Goal: Task Accomplishment & Management: Manage account settings

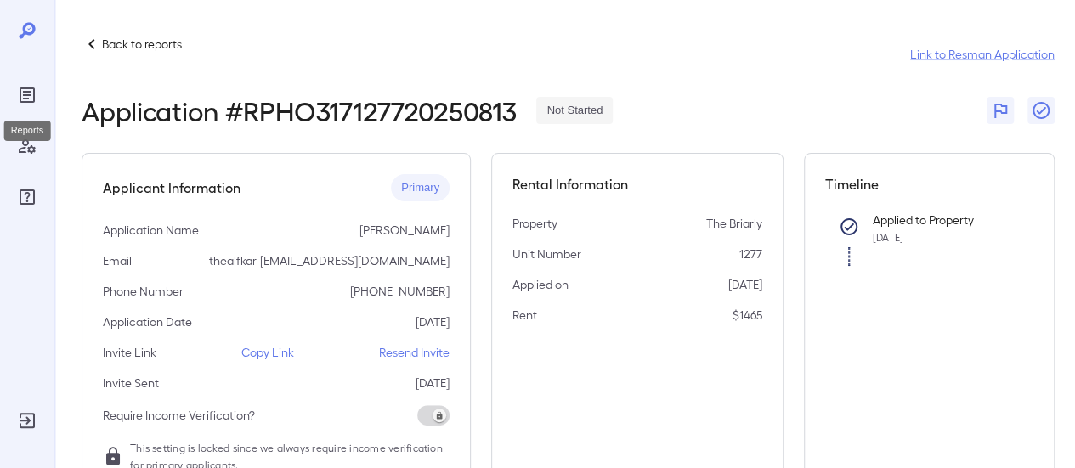
click at [28, 85] on icon "Reports" at bounding box center [27, 95] width 20 height 20
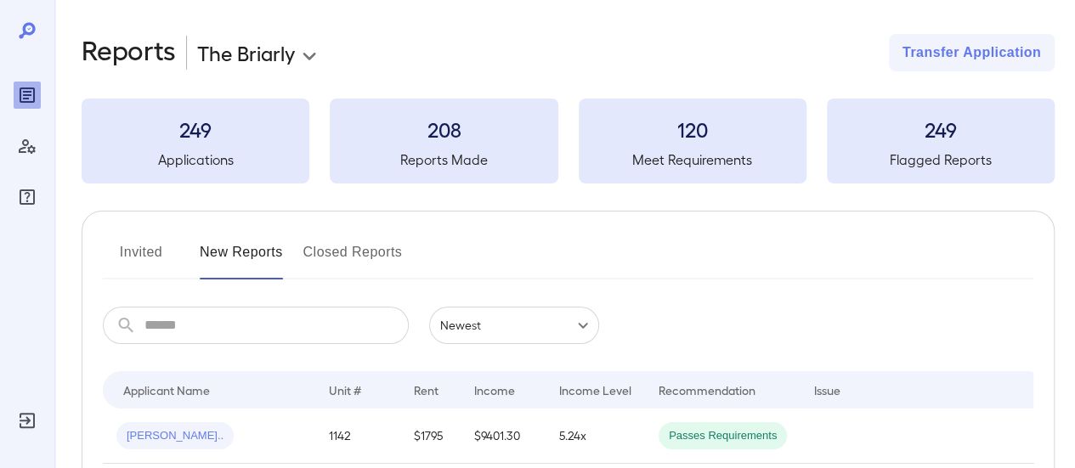
click at [134, 264] on button "Invited" at bounding box center [141, 259] width 76 height 41
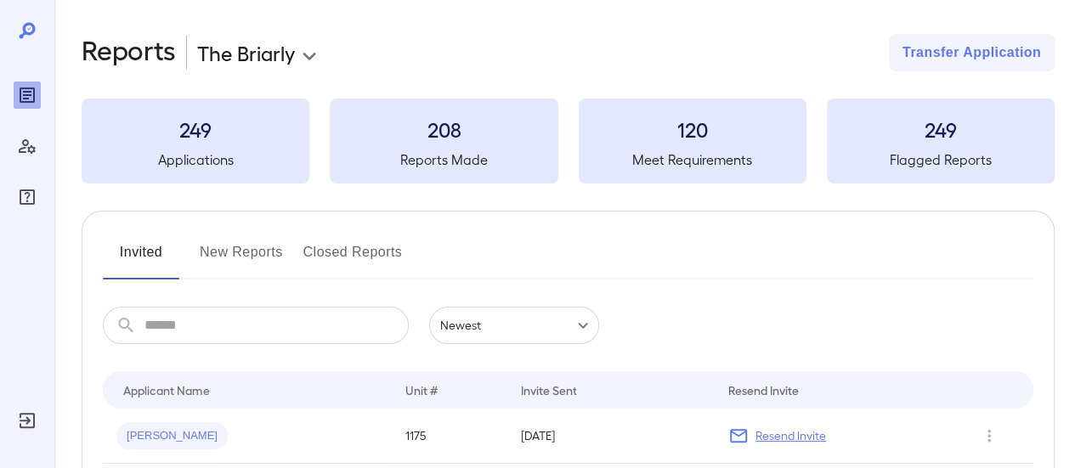
click at [245, 246] on button "New Reports" at bounding box center [241, 259] width 83 height 41
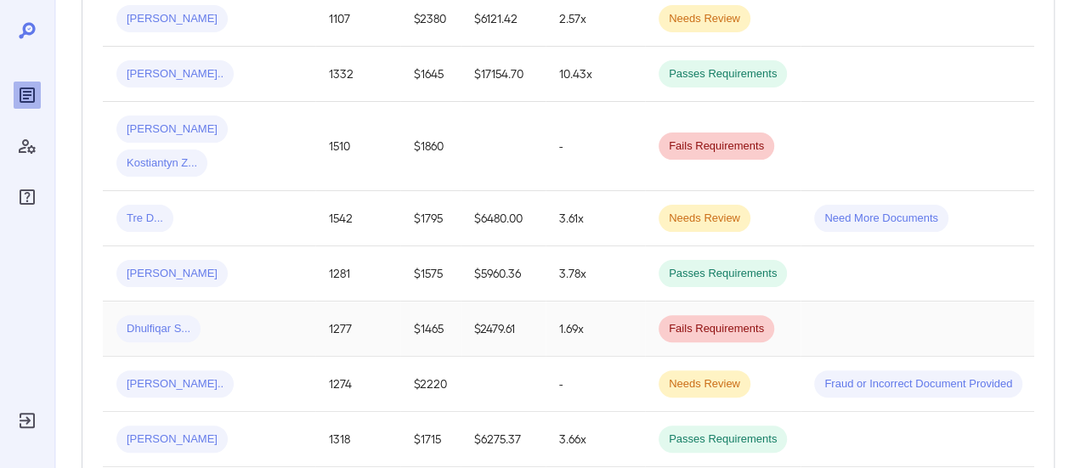
scroll to position [510, 0]
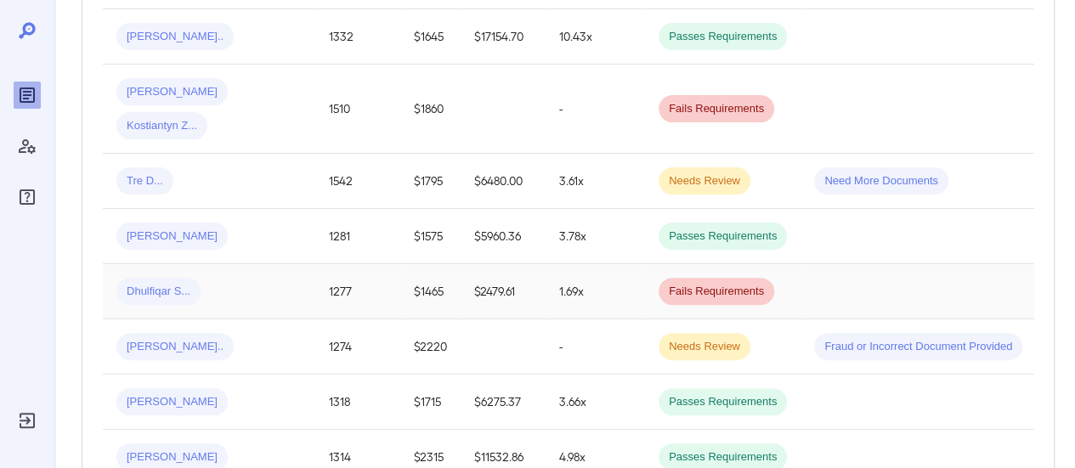
click at [245, 278] on div "Dhulfiqar S..." at bounding box center [208, 291] width 185 height 27
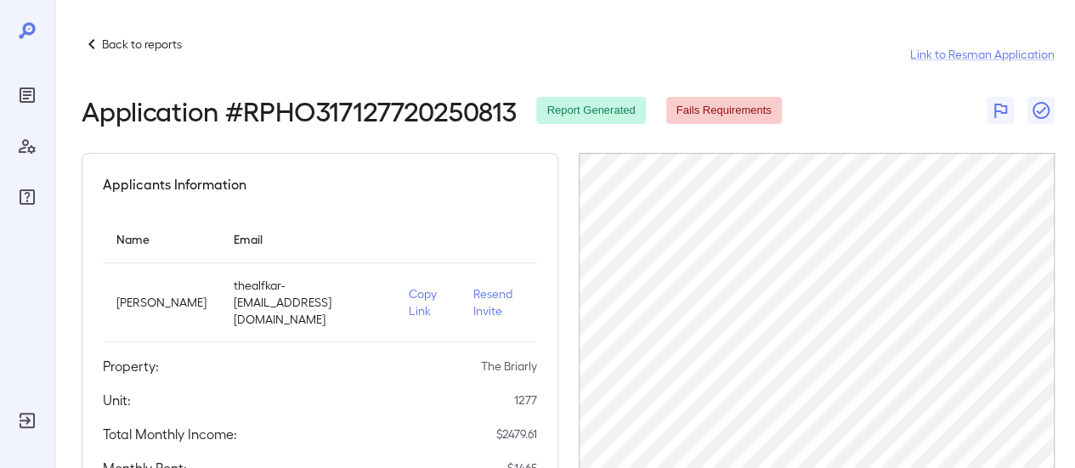
click at [99, 47] on icon at bounding box center [92, 44] width 20 height 20
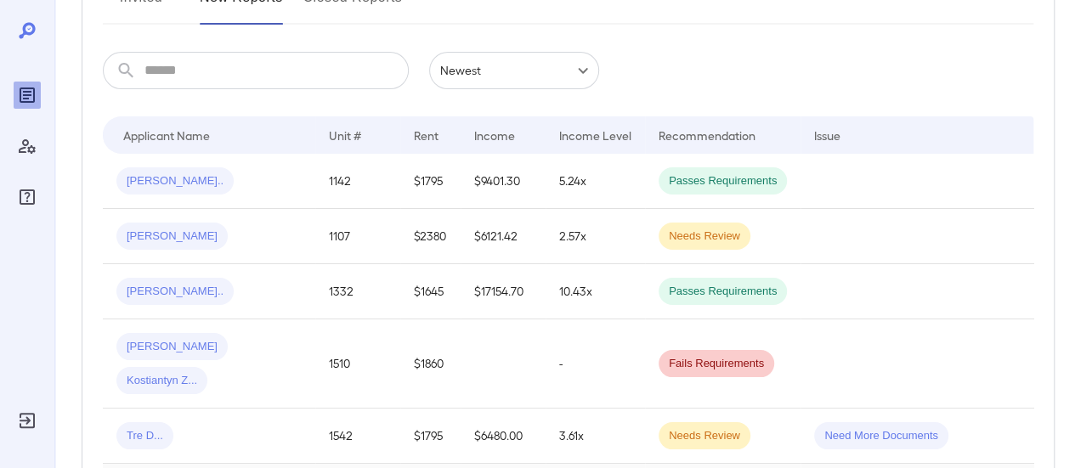
scroll to position [425, 0]
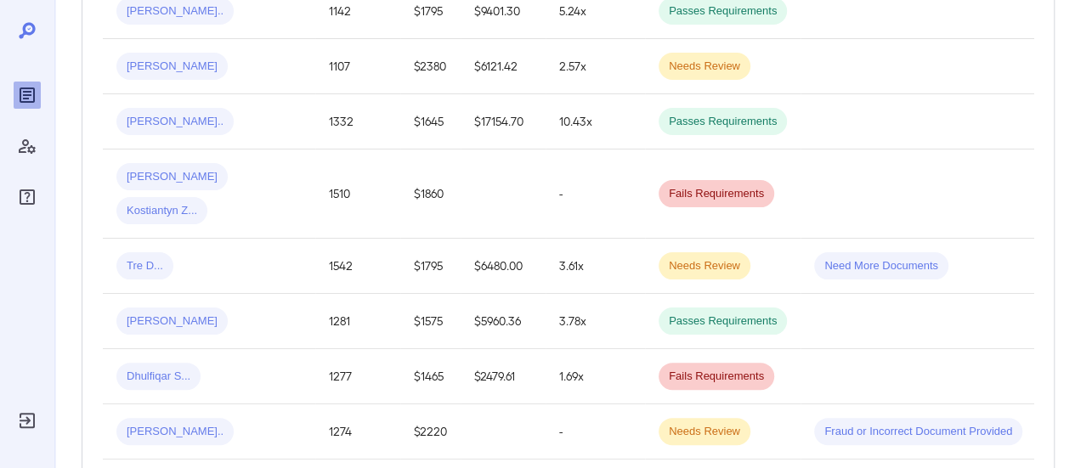
click at [193, 369] on span "Dhulfiqar S..." at bounding box center [158, 377] width 84 height 16
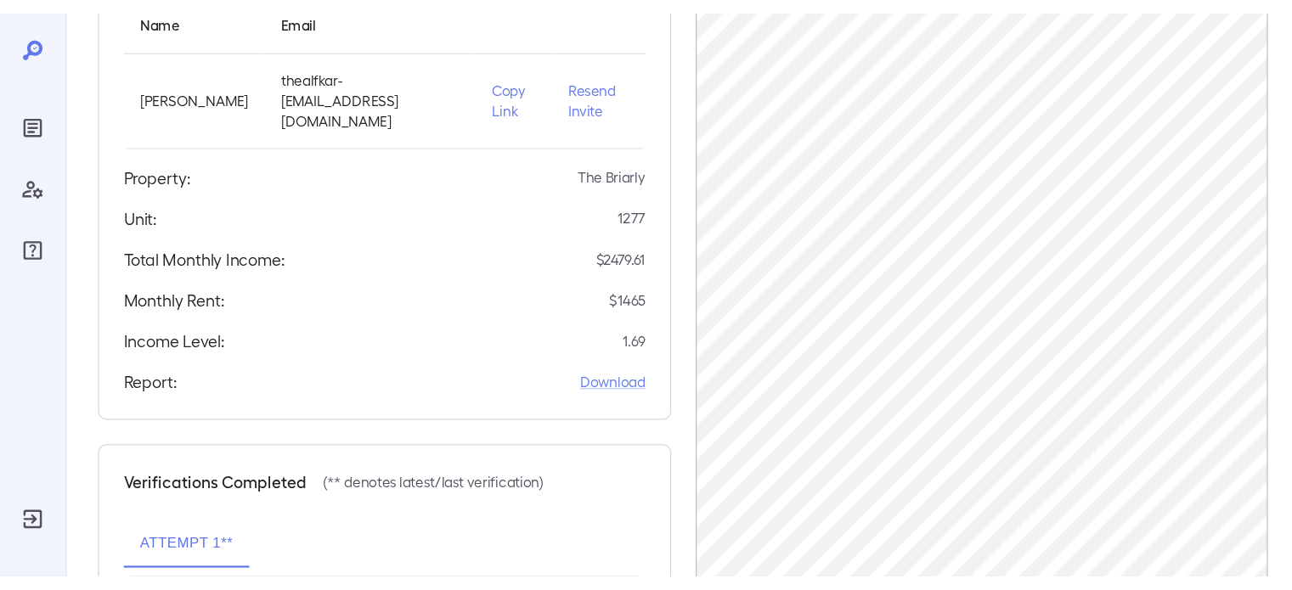
scroll to position [229, 0]
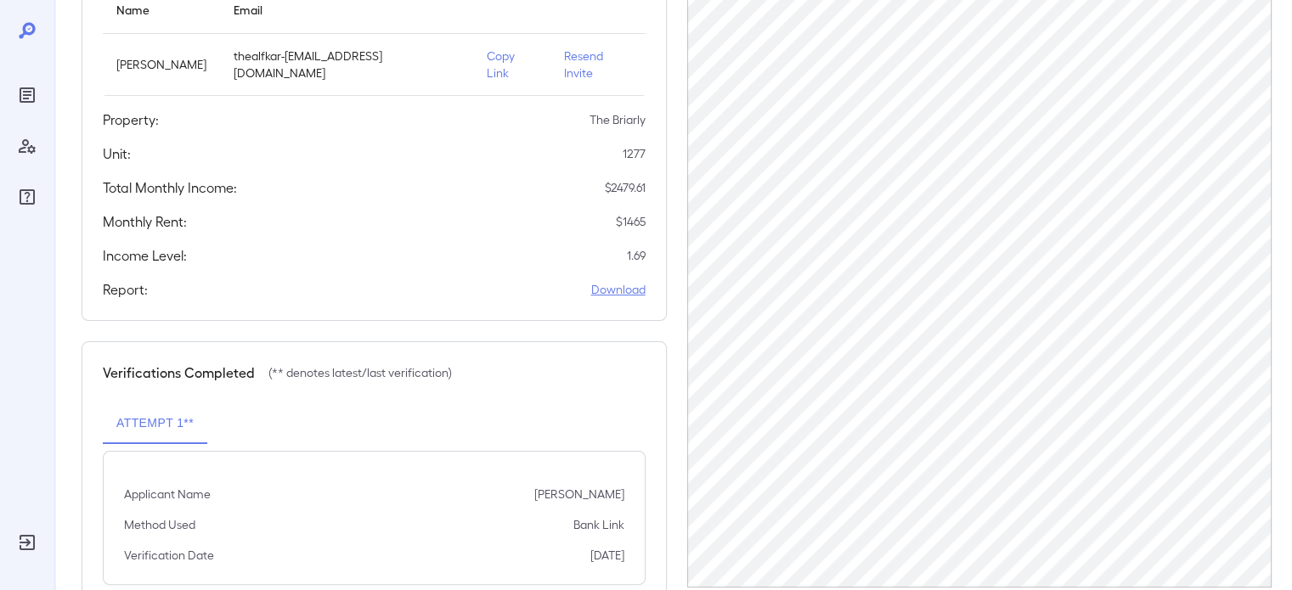
click at [602, 281] on link "Download" at bounding box center [618, 289] width 54 height 17
